Goal: Task Accomplishment & Management: Complete application form

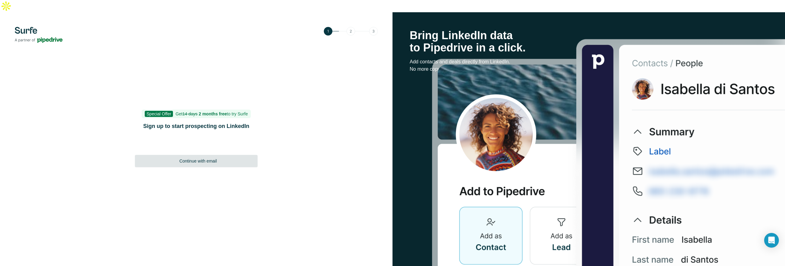
click at [220, 155] on div "Continue with email" at bounding box center [196, 161] width 123 height 12
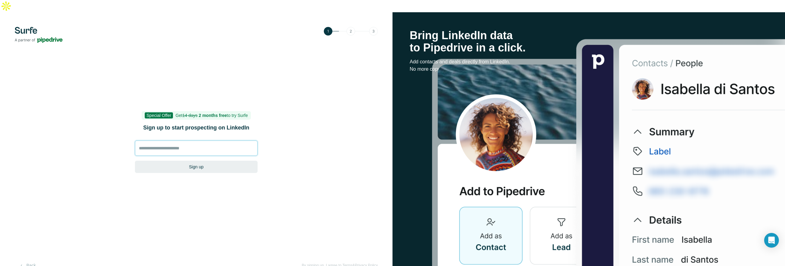
click at [217, 141] on input at bounding box center [196, 148] width 123 height 15
type input "**********"
click at [135, 161] on button "Sign up" at bounding box center [196, 167] width 123 height 12
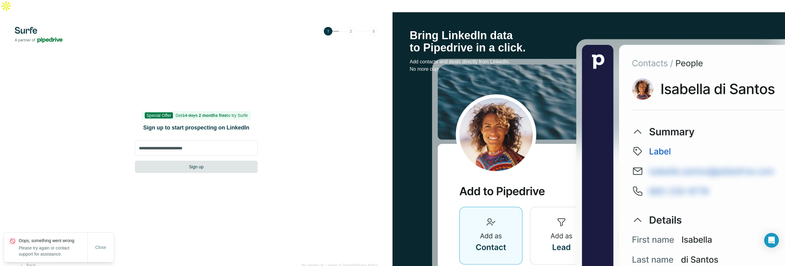
click at [181, 161] on button "Sign up" at bounding box center [196, 167] width 123 height 12
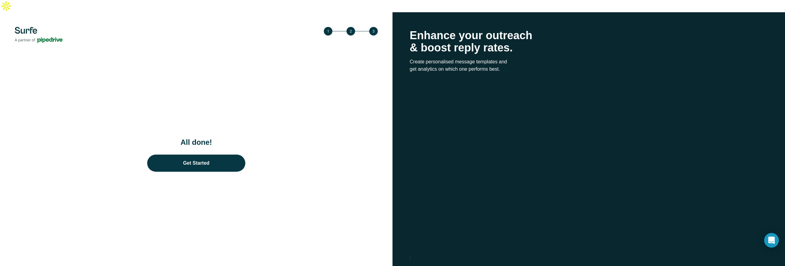
click at [99, 251] on span "Close" at bounding box center [100, 254] width 11 height 6
click at [221, 155] on link "Get Started" at bounding box center [196, 163] width 98 height 17
